Goal: Transaction & Acquisition: Purchase product/service

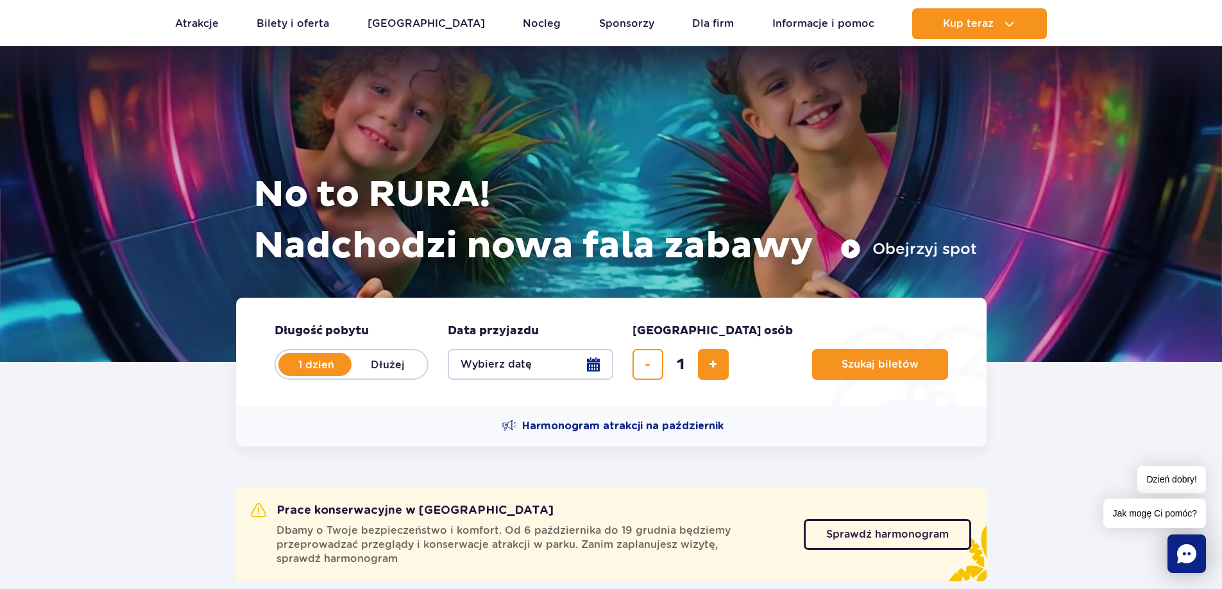
scroll to position [192, 0]
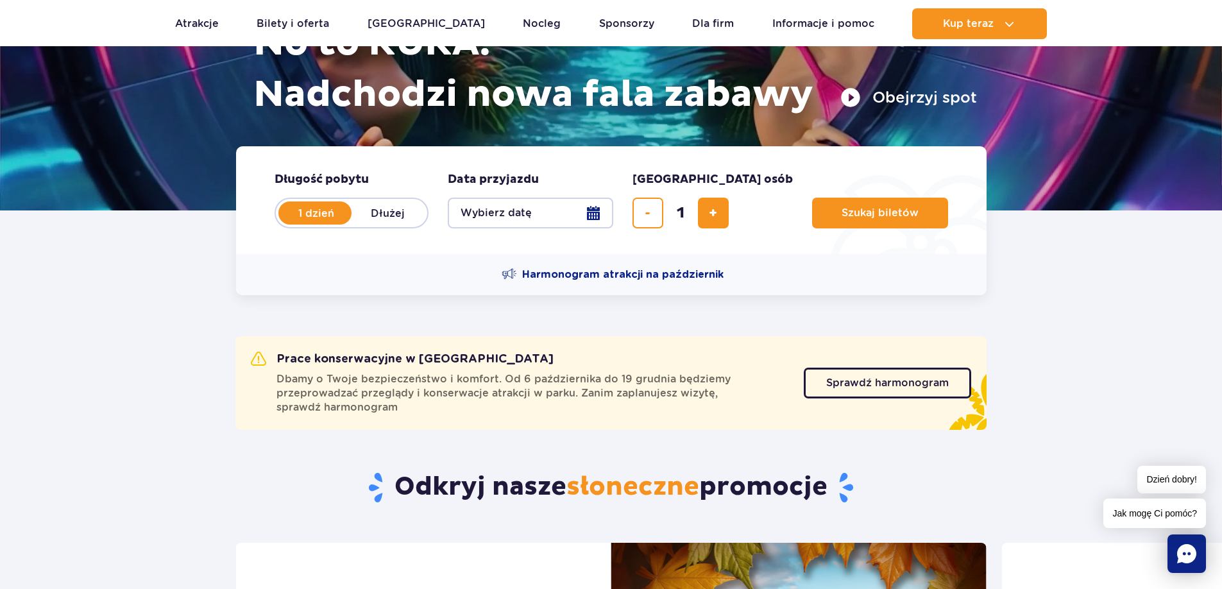
click at [594, 213] on button "Wybierz datę" at bounding box center [531, 213] width 166 height 31
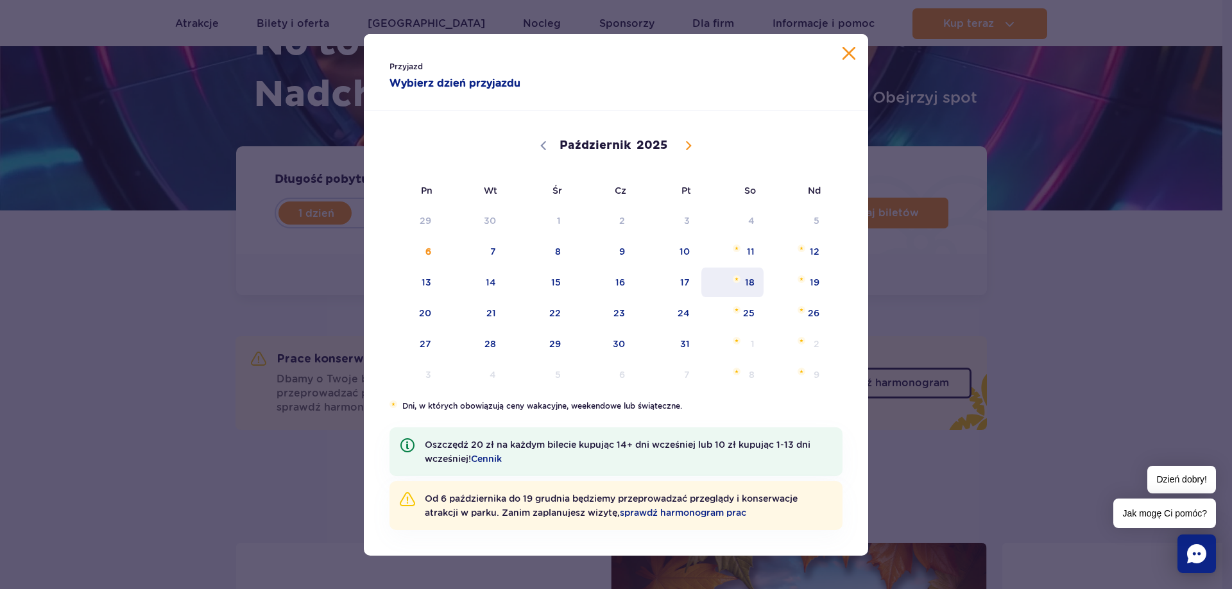
click at [750, 282] on span "18" at bounding box center [732, 283] width 65 height 30
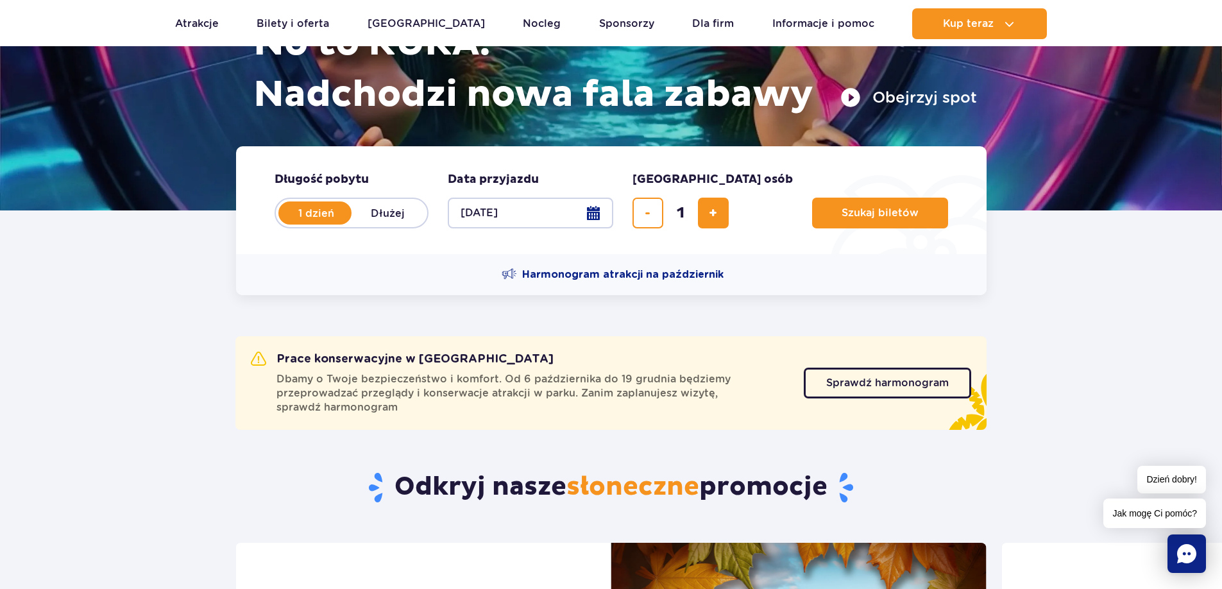
click at [391, 211] on label "Dłużej" at bounding box center [388, 213] width 73 height 27
click at [366, 224] on input "Dłużej" at bounding box center [359, 225] width 14 height 3
radio input "false"
radio input "true"
click at [597, 212] on button "Wybierz datę" at bounding box center [531, 213] width 166 height 31
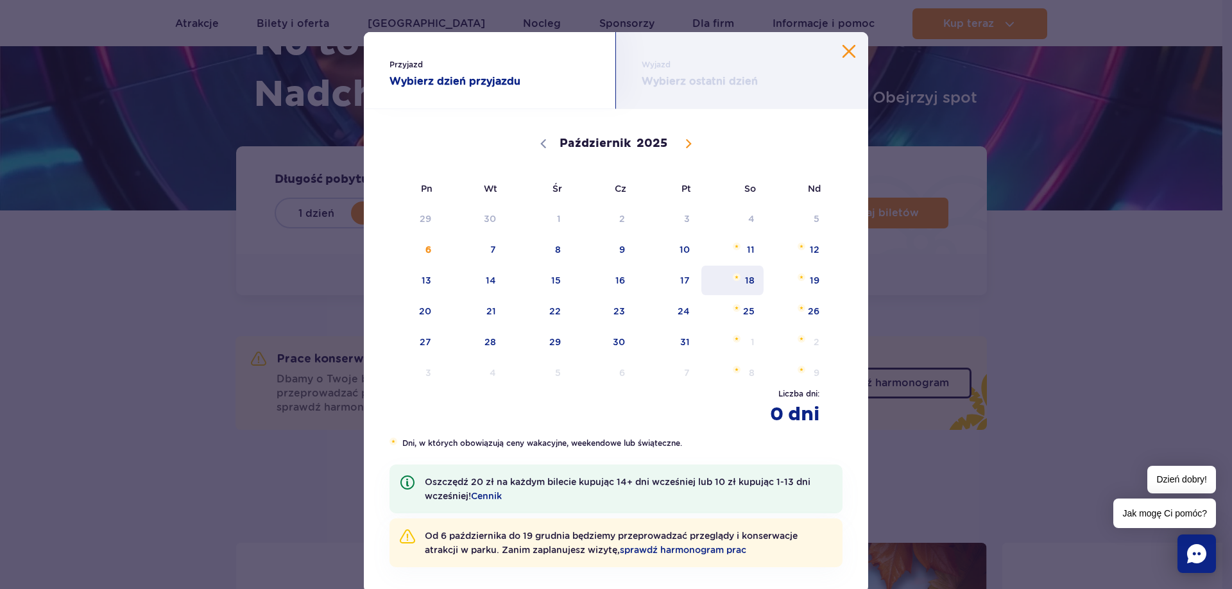
click at [746, 278] on span "18" at bounding box center [732, 281] width 65 height 30
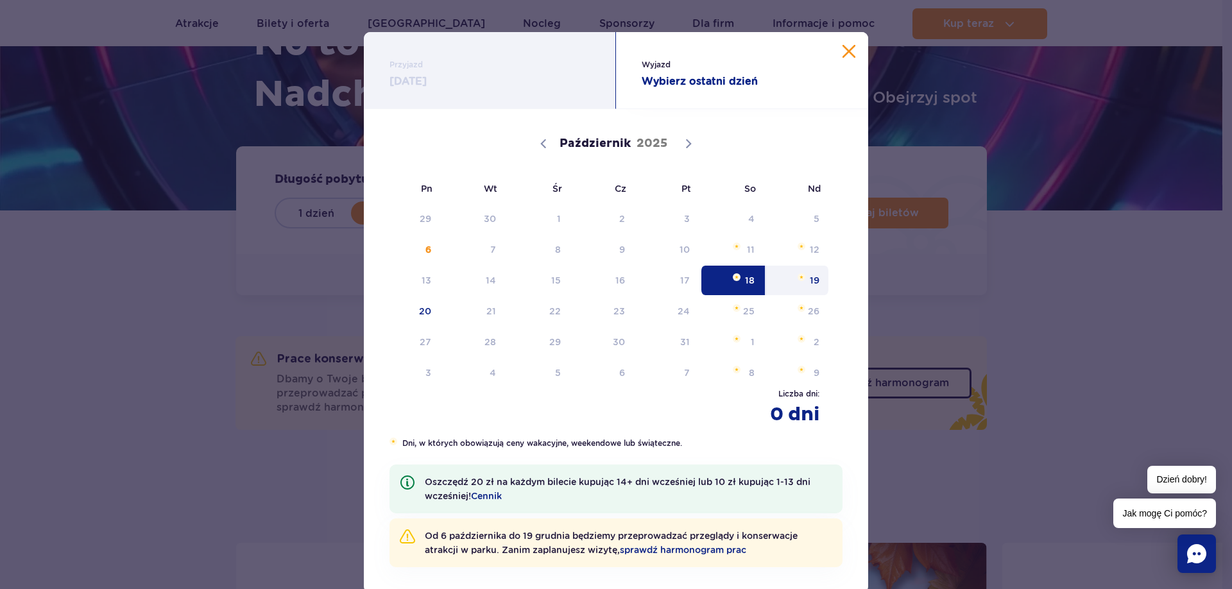
click at [810, 280] on span "19" at bounding box center [797, 281] width 65 height 30
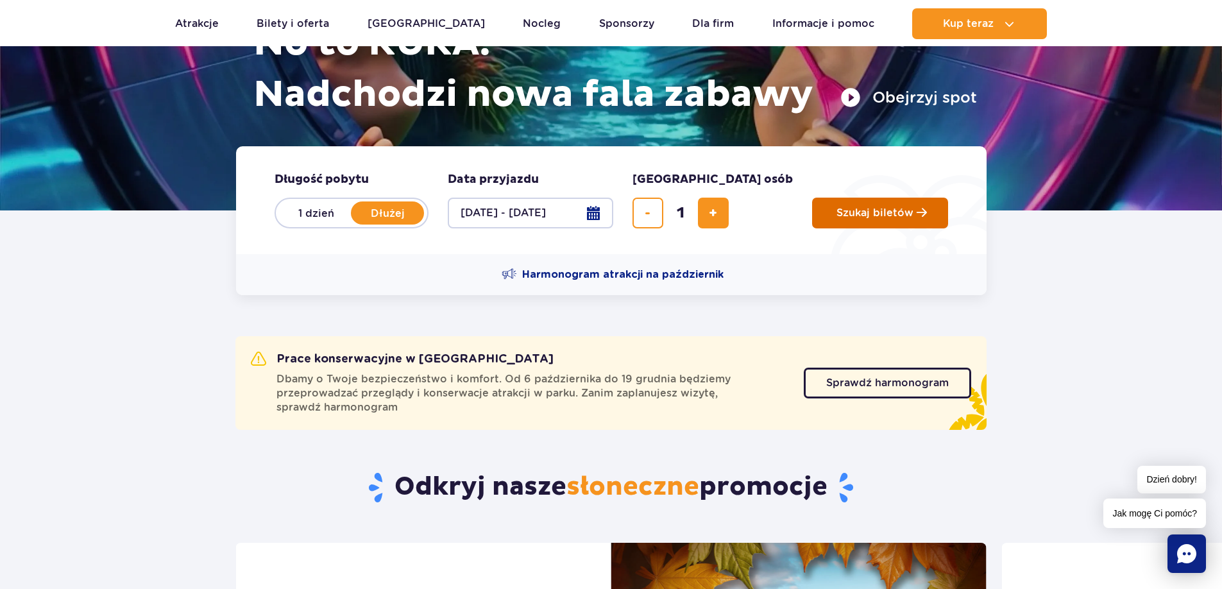
click at [837, 216] on span "Szukaj biletów" at bounding box center [875, 213] width 77 height 12
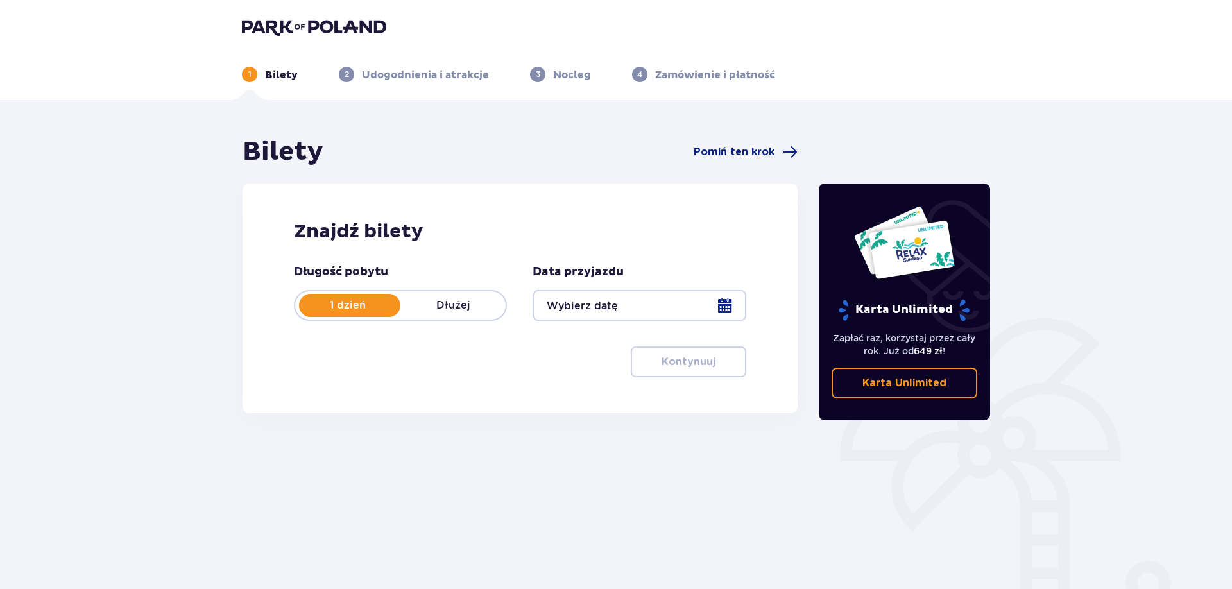
type input "[DATE] - [DATE]"
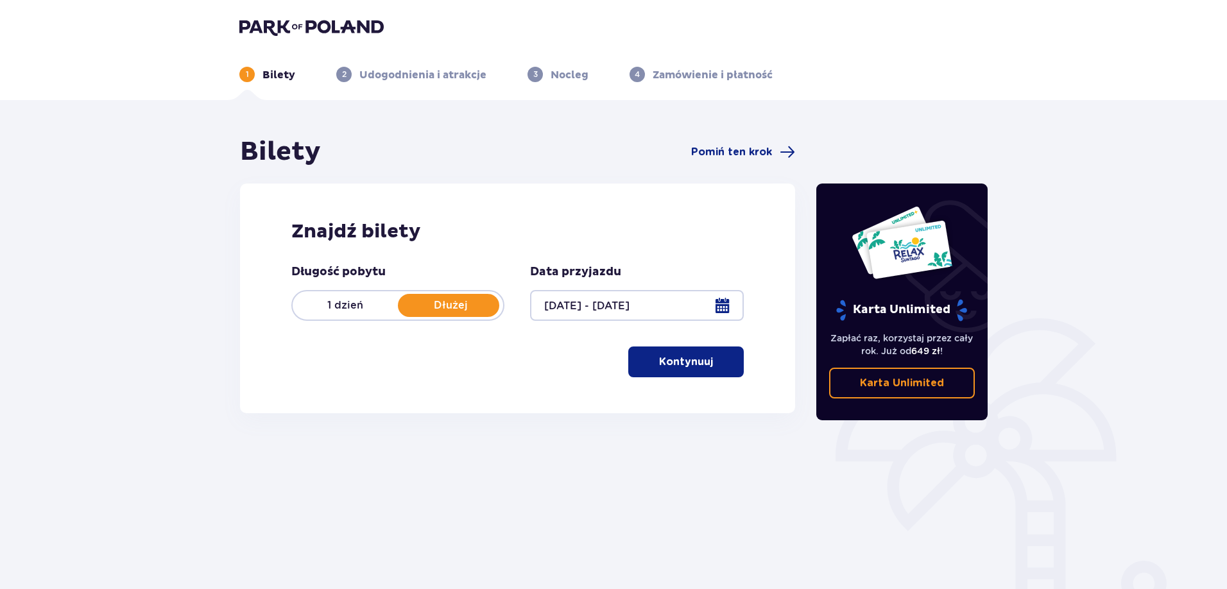
click at [688, 367] on p "Kontynuuj" at bounding box center [686, 362] width 54 height 14
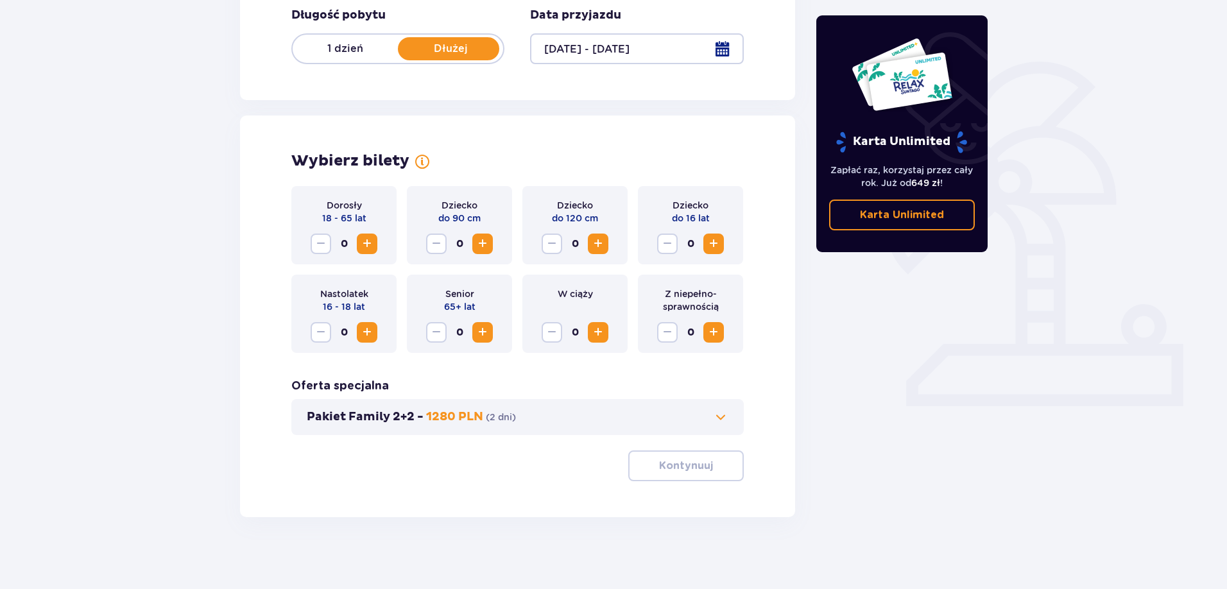
scroll to position [262, 0]
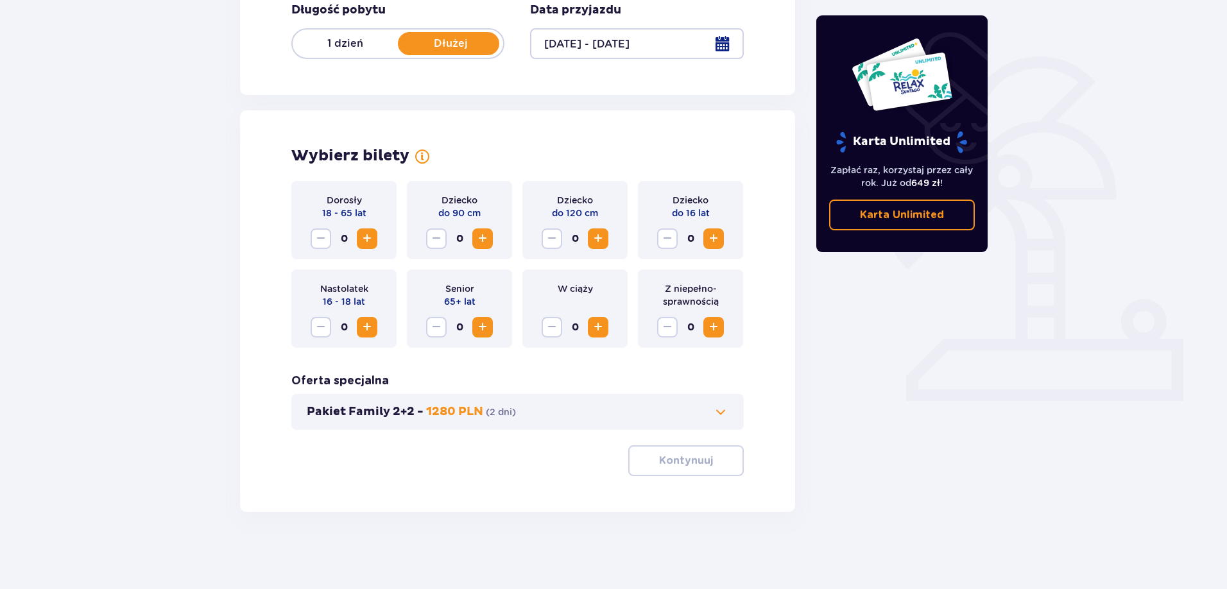
click at [367, 238] on span "Zwiększ" at bounding box center [366, 238] width 15 height 15
click at [646, 460] on button "Kontynuuj" at bounding box center [685, 460] width 115 height 31
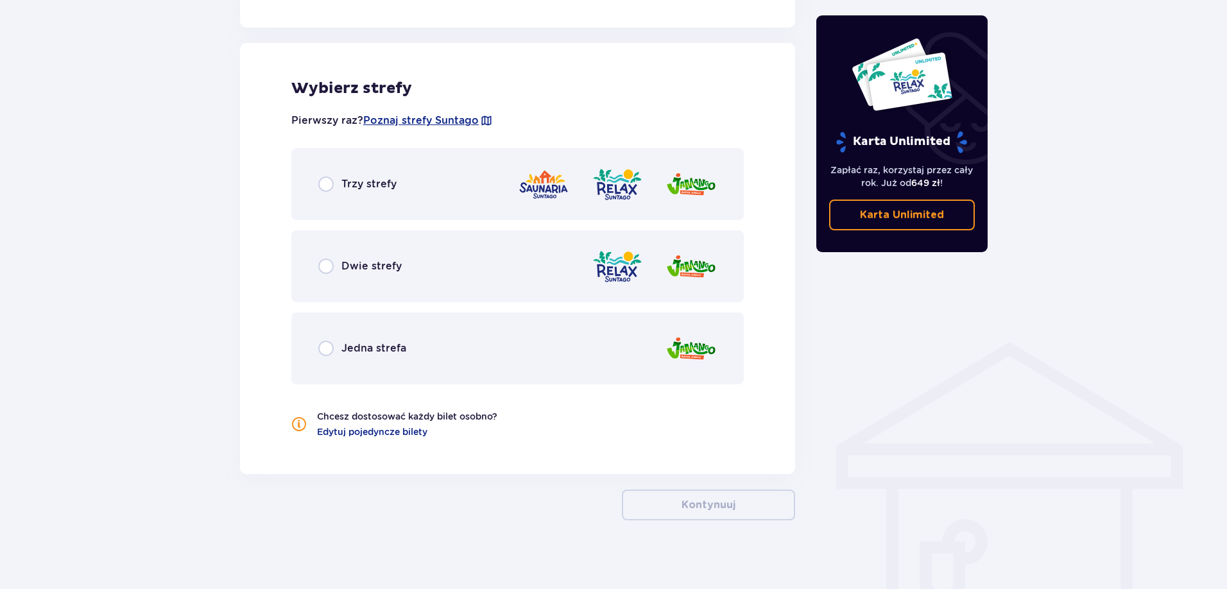
scroll to position [708, 0]
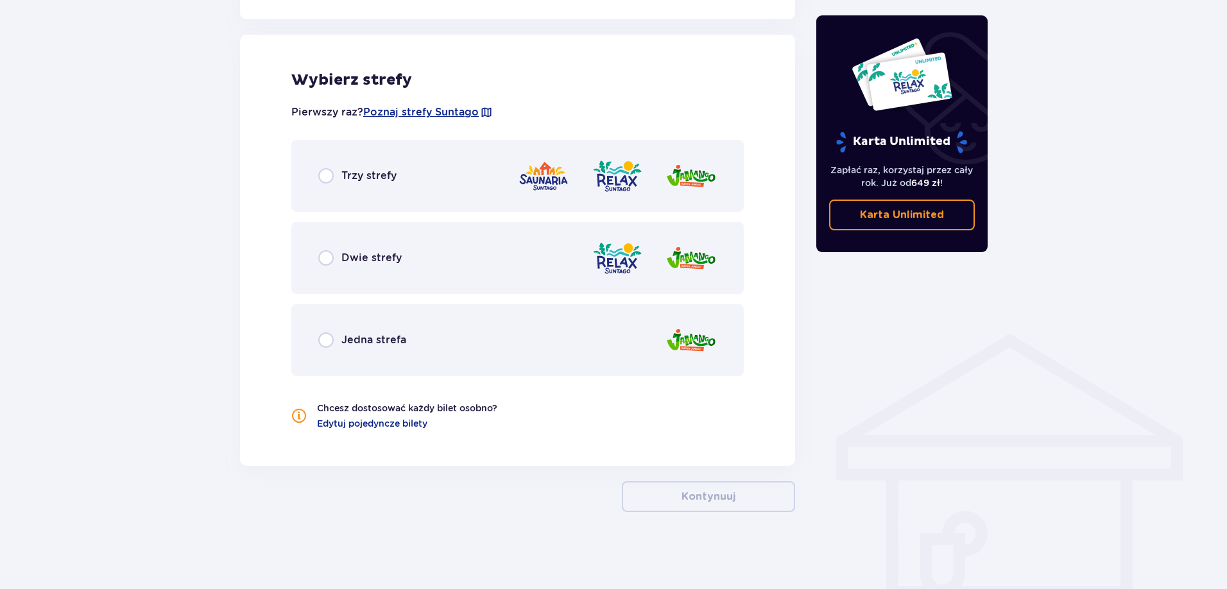
click at [360, 261] on span "Dwie strefy" at bounding box center [371, 258] width 60 height 14
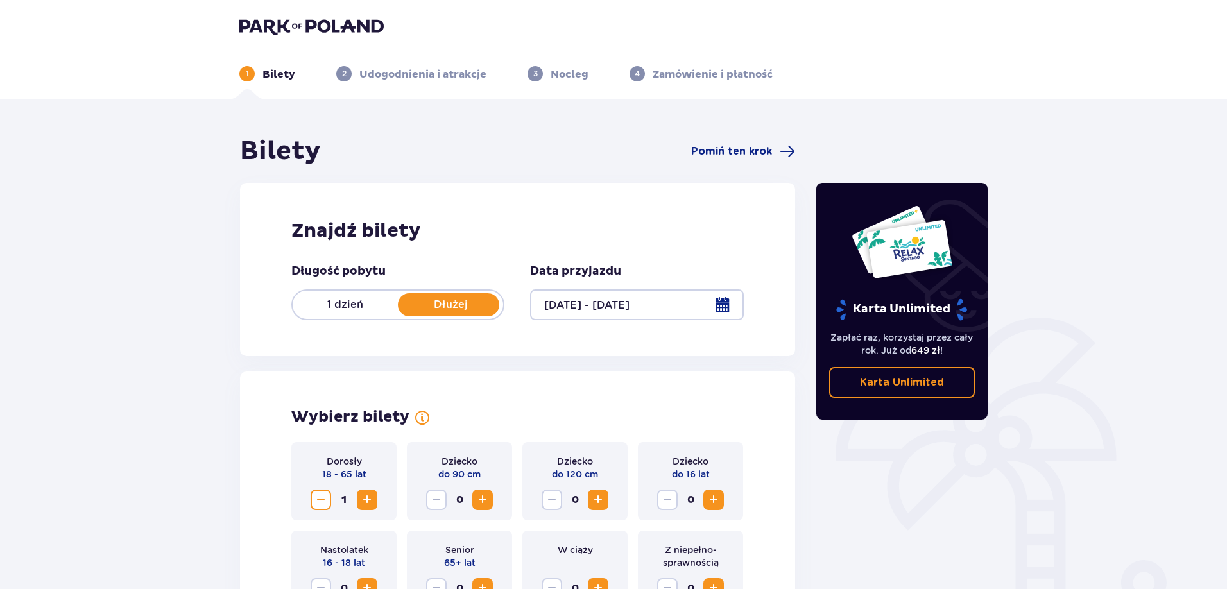
scroll to position [0, 0]
